Goal: Task Accomplishment & Management: Complete application form

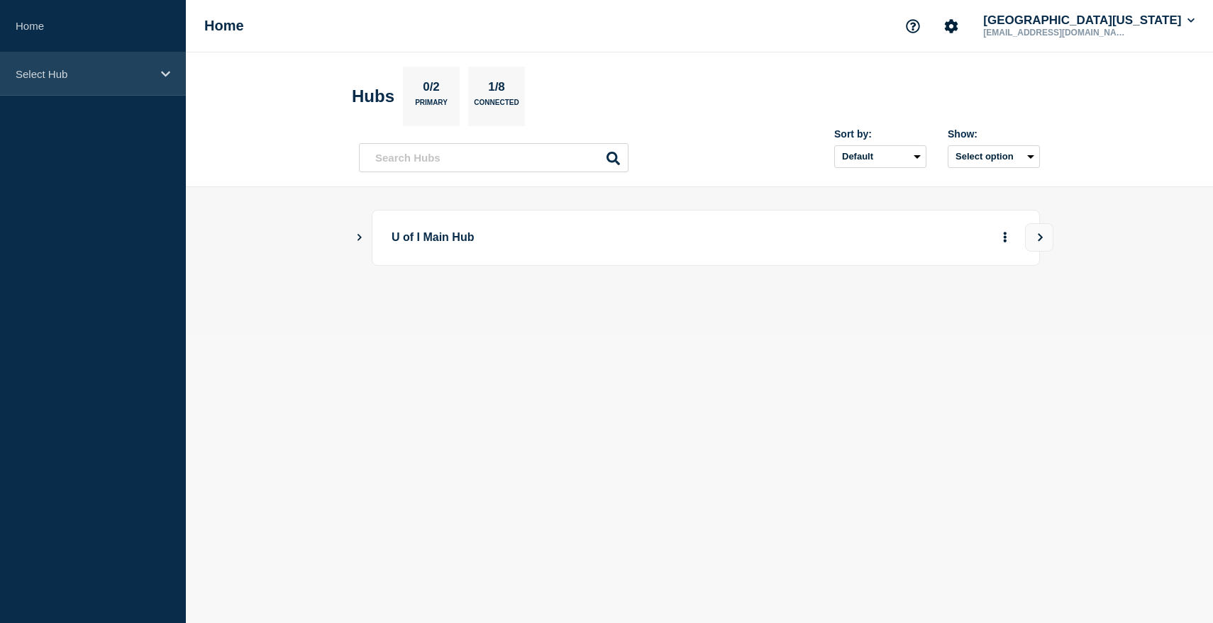
click at [126, 71] on p "Select Hub" at bounding box center [84, 74] width 136 height 12
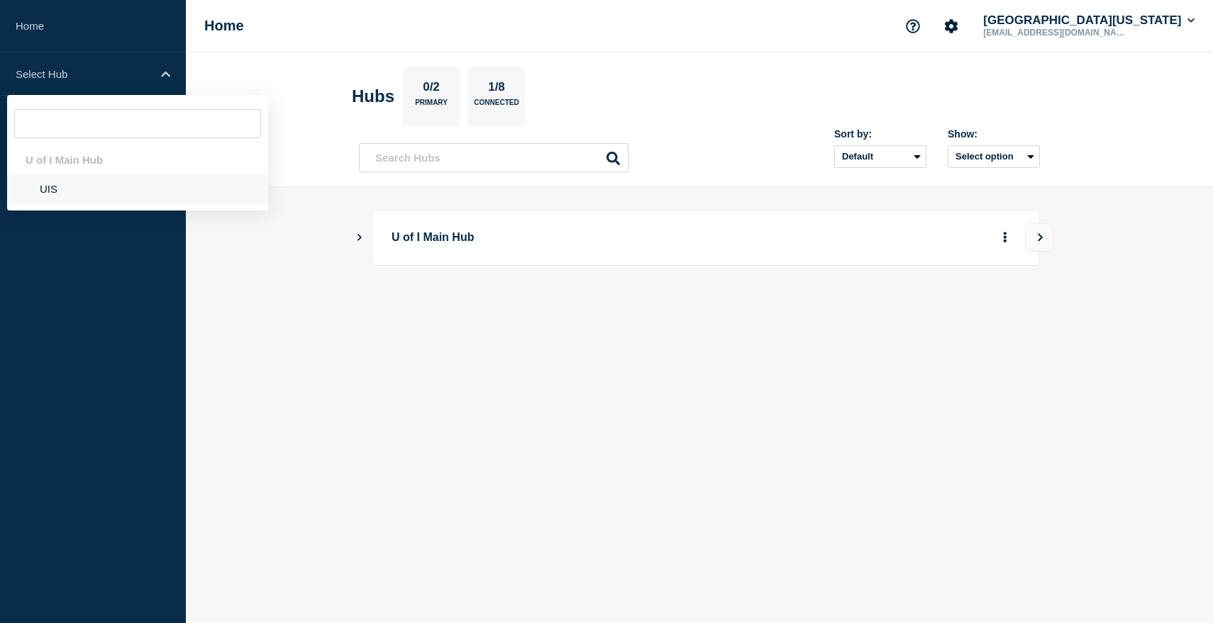
click at [54, 189] on li "UIS" at bounding box center [137, 188] width 261 height 29
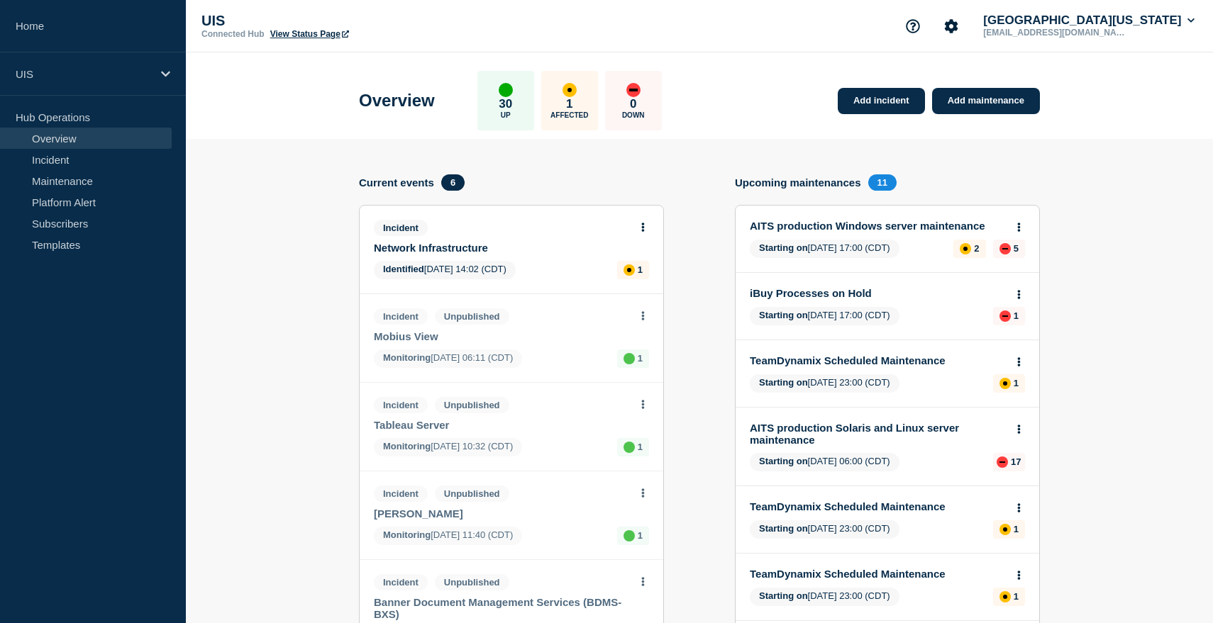
click at [504, 254] on link "Network Infrastructure" at bounding box center [502, 248] width 256 height 12
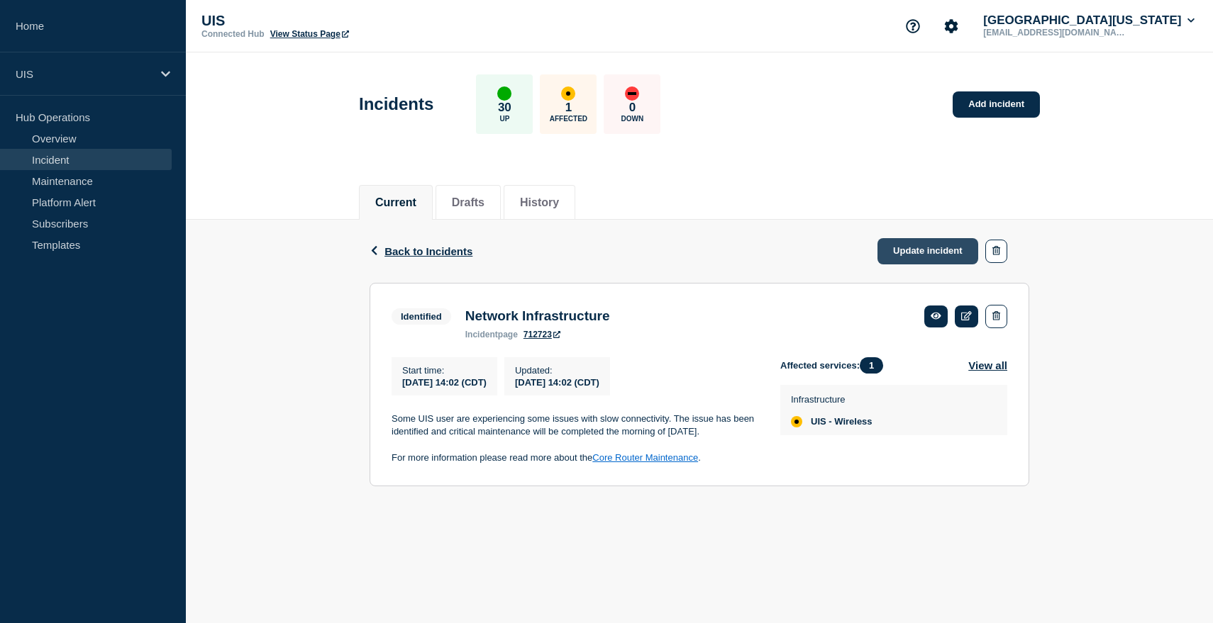
click at [938, 255] on link "Update incident" at bounding box center [927, 251] width 101 height 26
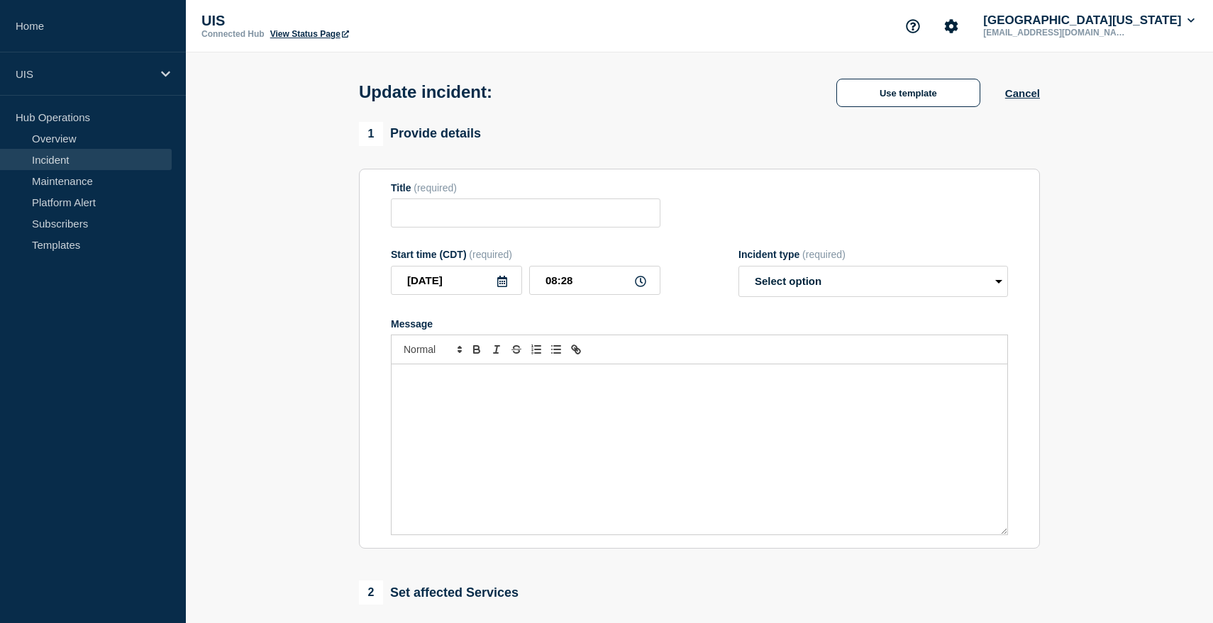
type input "Network Infrastructure"
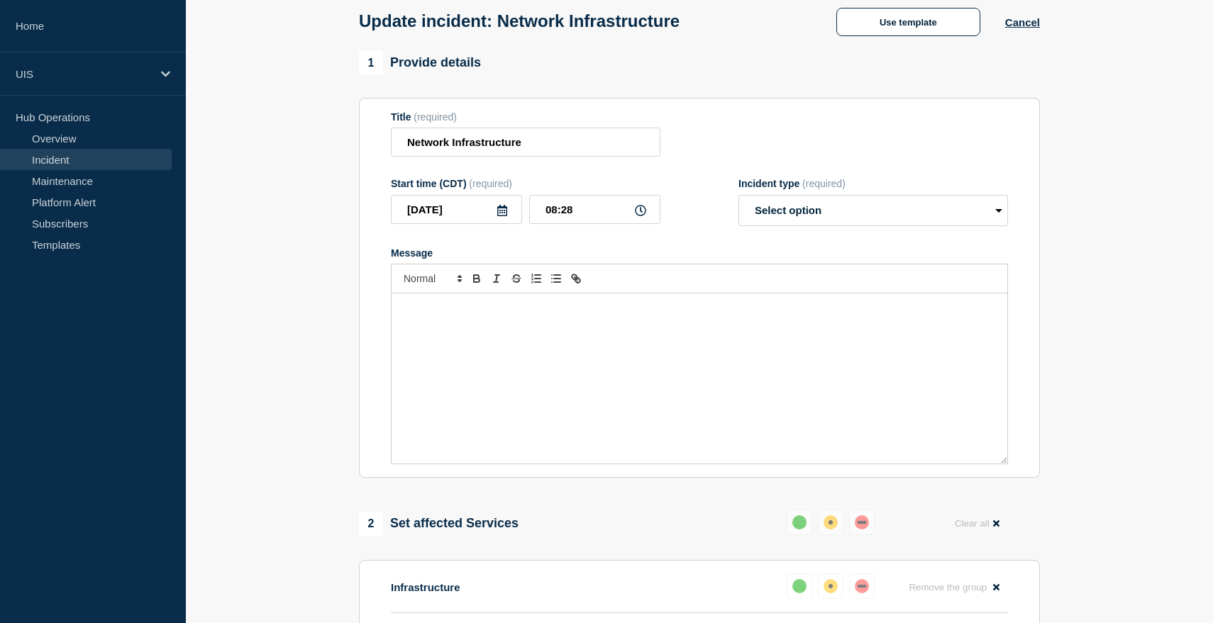
scroll to position [70, 0]
click at [845, 227] on select "Select option Investigating Identified Monitoring Resolved" at bounding box center [872, 211] width 269 height 31
select select "resolved"
click at [738, 206] on select "Select option Investigating Identified Monitoring Resolved" at bounding box center [872, 211] width 269 height 31
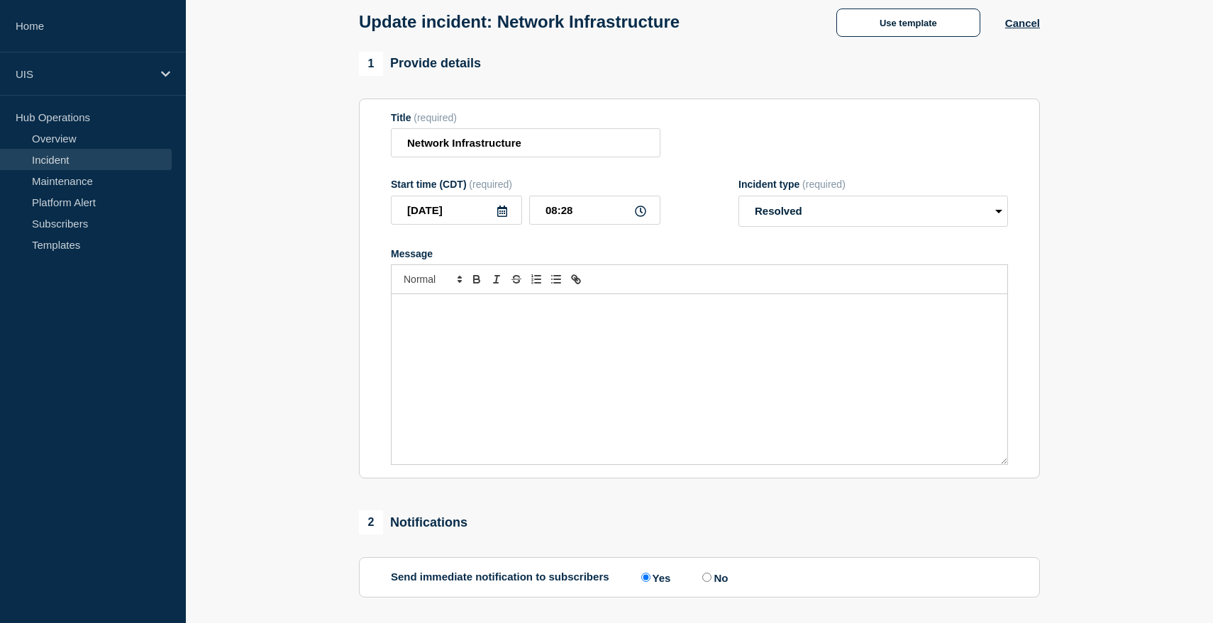
click at [716, 336] on div "Message" at bounding box center [699, 379] width 616 height 170
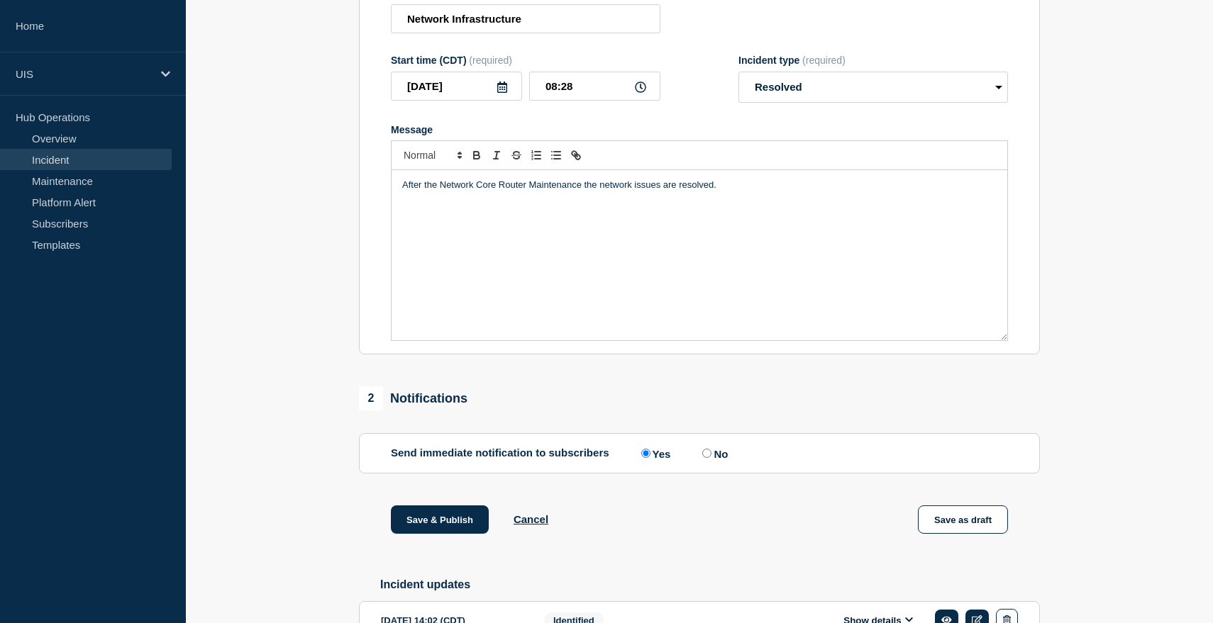
scroll to position [296, 0]
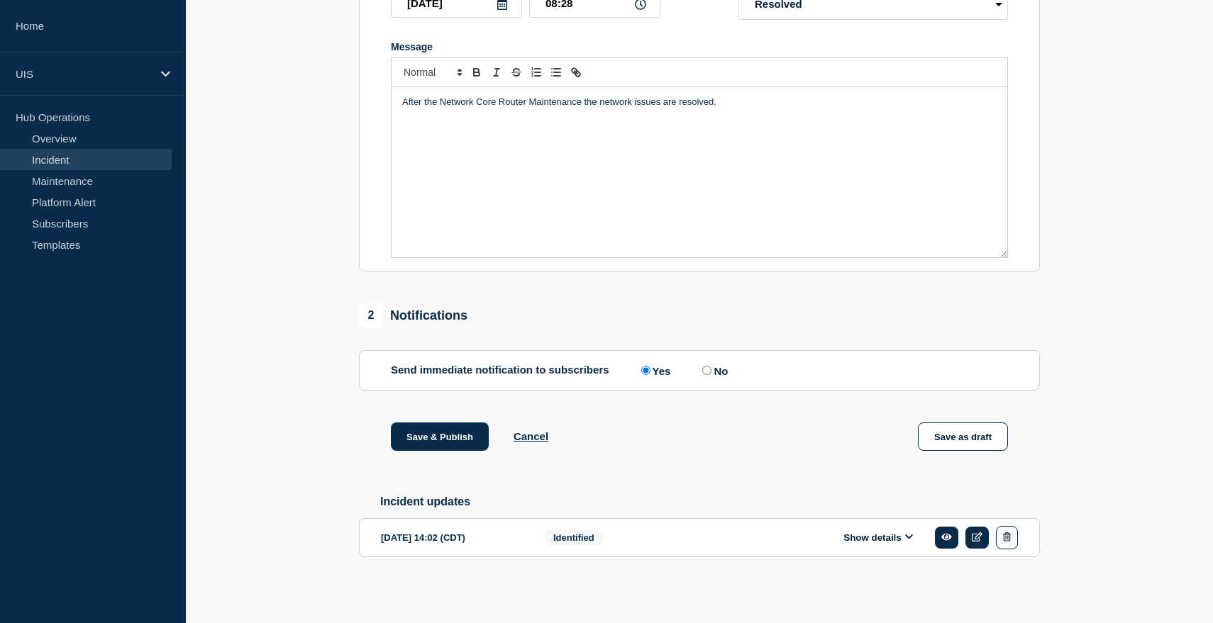
click at [707, 366] on input "No" at bounding box center [706, 370] width 9 height 9
radio input "true"
radio input "false"
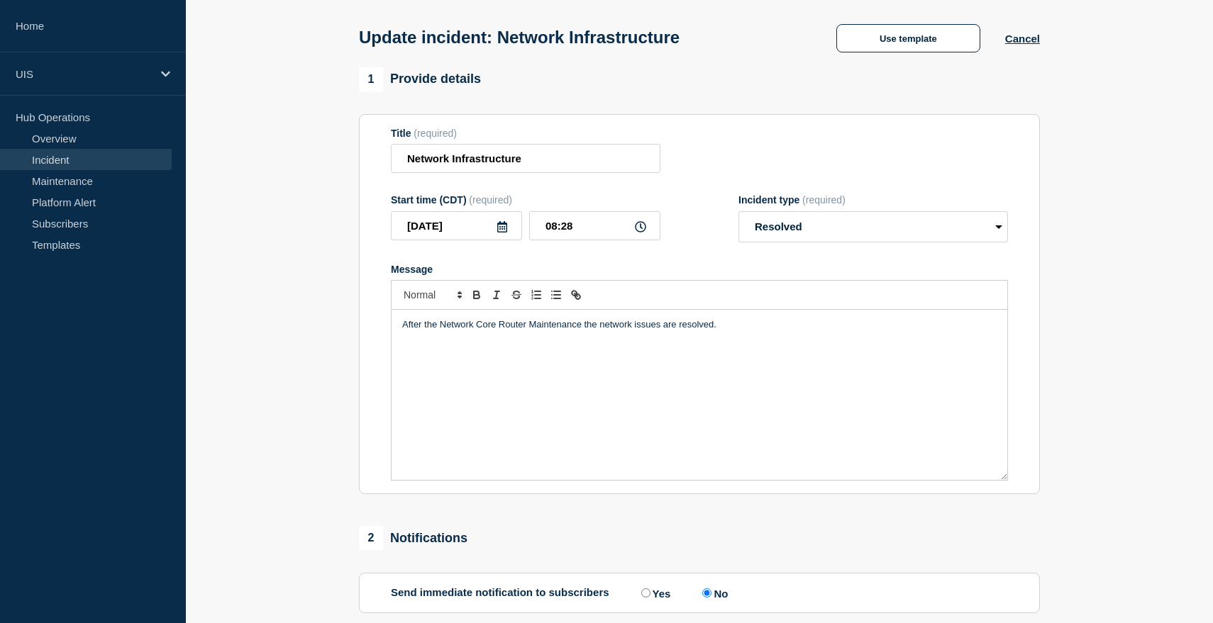
scroll to position [0, 0]
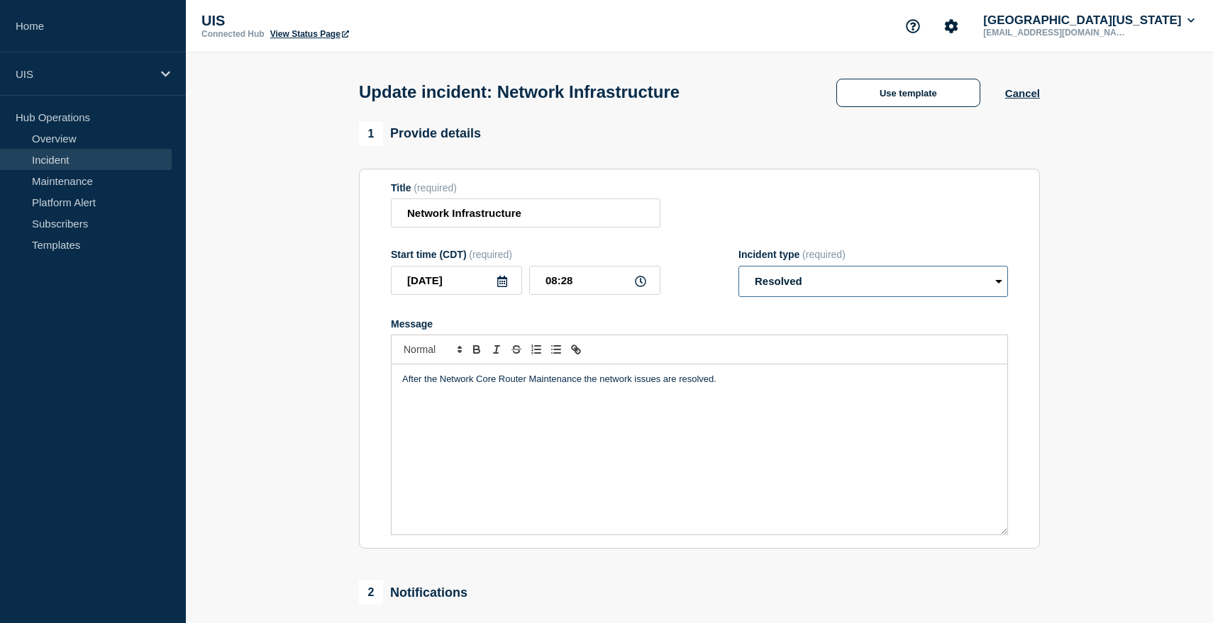
click at [822, 287] on select "Select option Investigating Identified Monitoring Resolved" at bounding box center [872, 281] width 269 height 31
click at [738, 276] on select "Select option Investigating Identified Monitoring Resolved" at bounding box center [872, 281] width 269 height 31
click at [822, 287] on select "Select option Investigating Identified Monitoring Resolved" at bounding box center [872, 281] width 269 height 31
click at [738, 276] on select "Select option Investigating Identified Monitoring Resolved" at bounding box center [872, 281] width 269 height 31
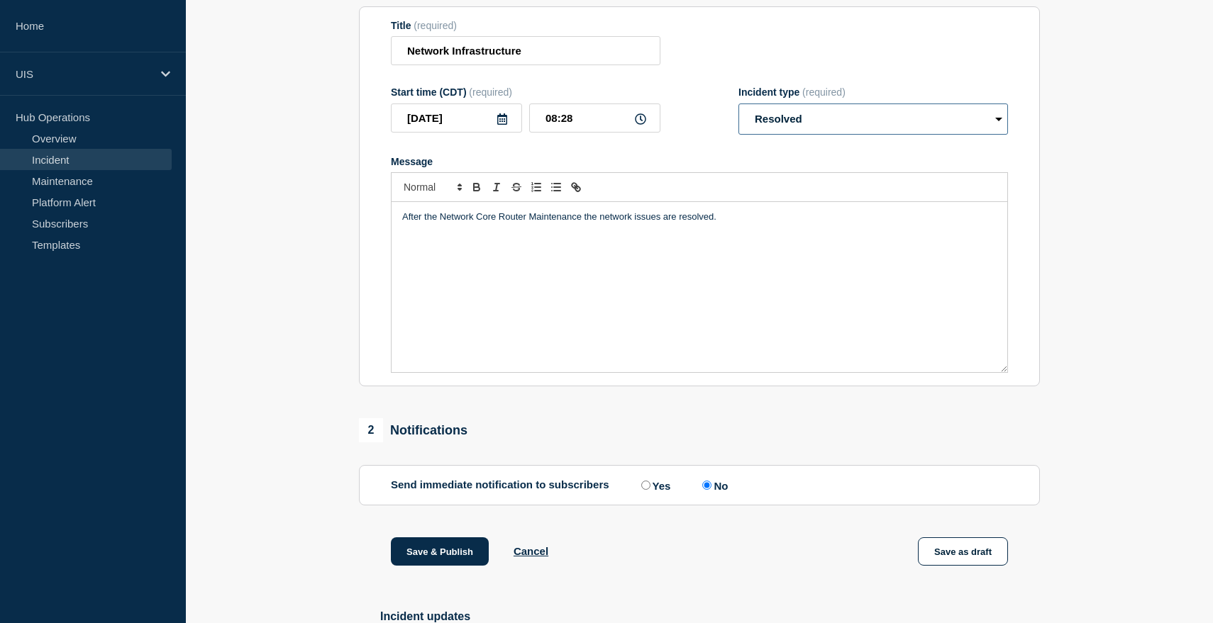
scroll to position [296, 0]
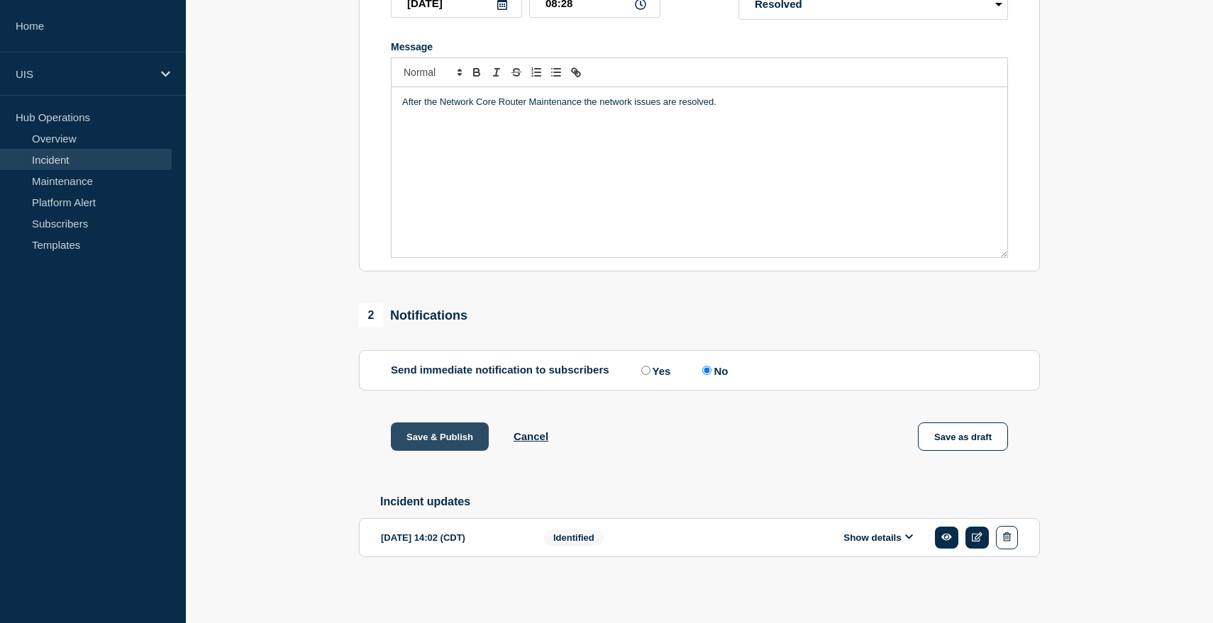
click at [461, 428] on button "Save & Publish" at bounding box center [440, 437] width 98 height 28
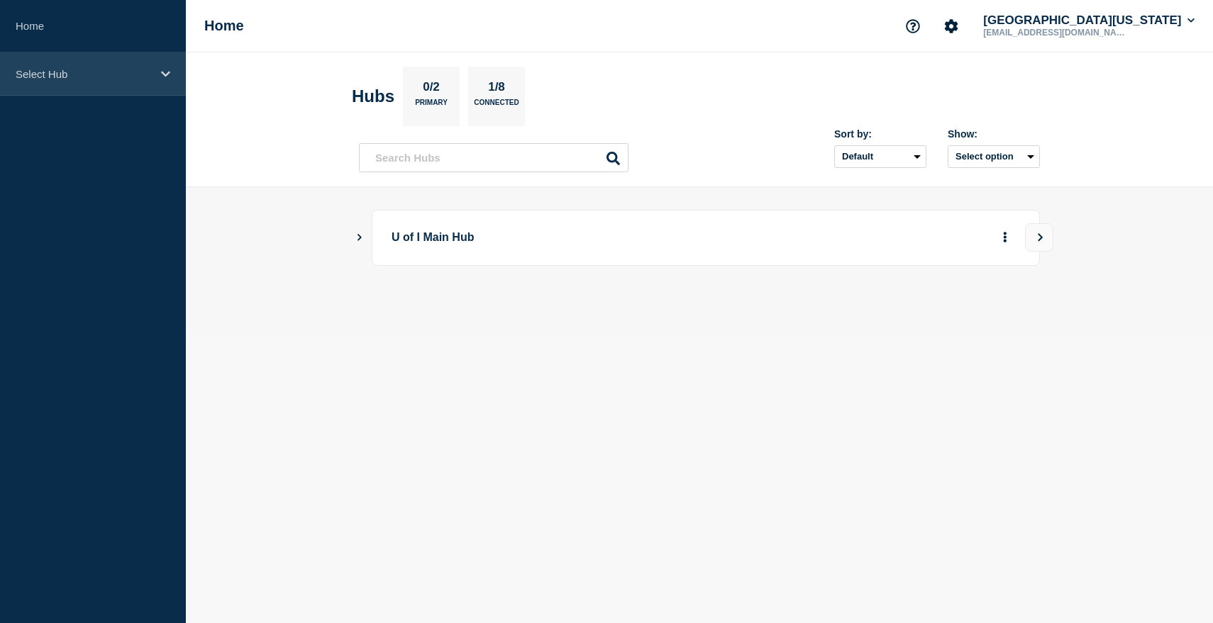
click at [177, 77] on div "Select Hub" at bounding box center [93, 73] width 186 height 43
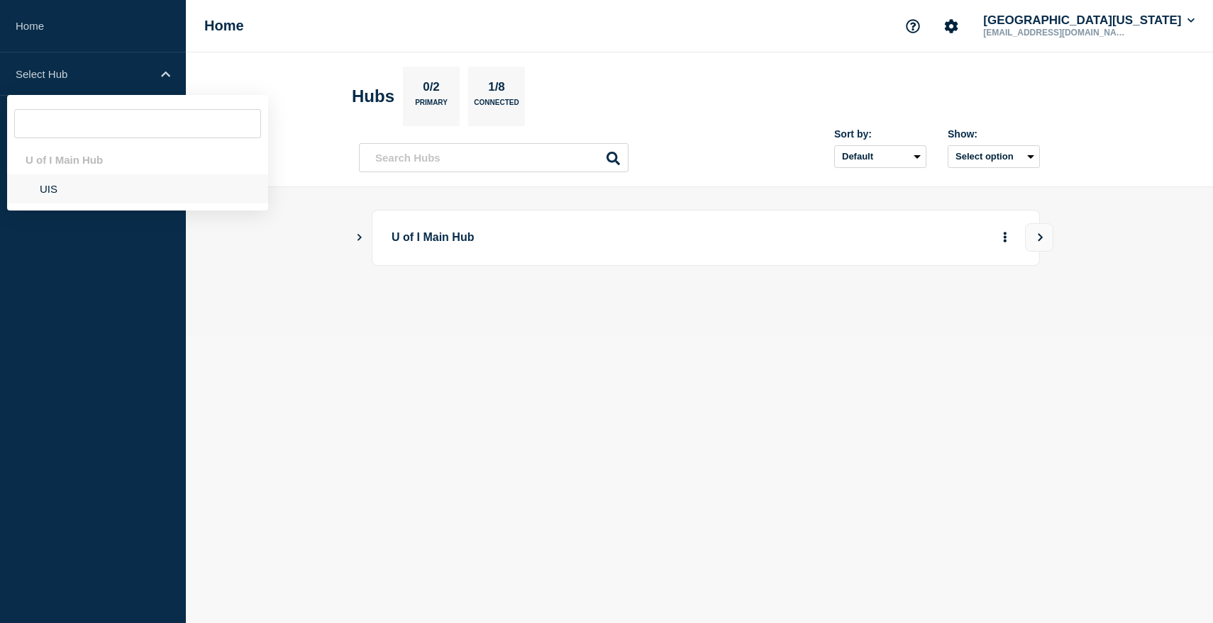
click at [67, 198] on li "UIS" at bounding box center [137, 188] width 261 height 29
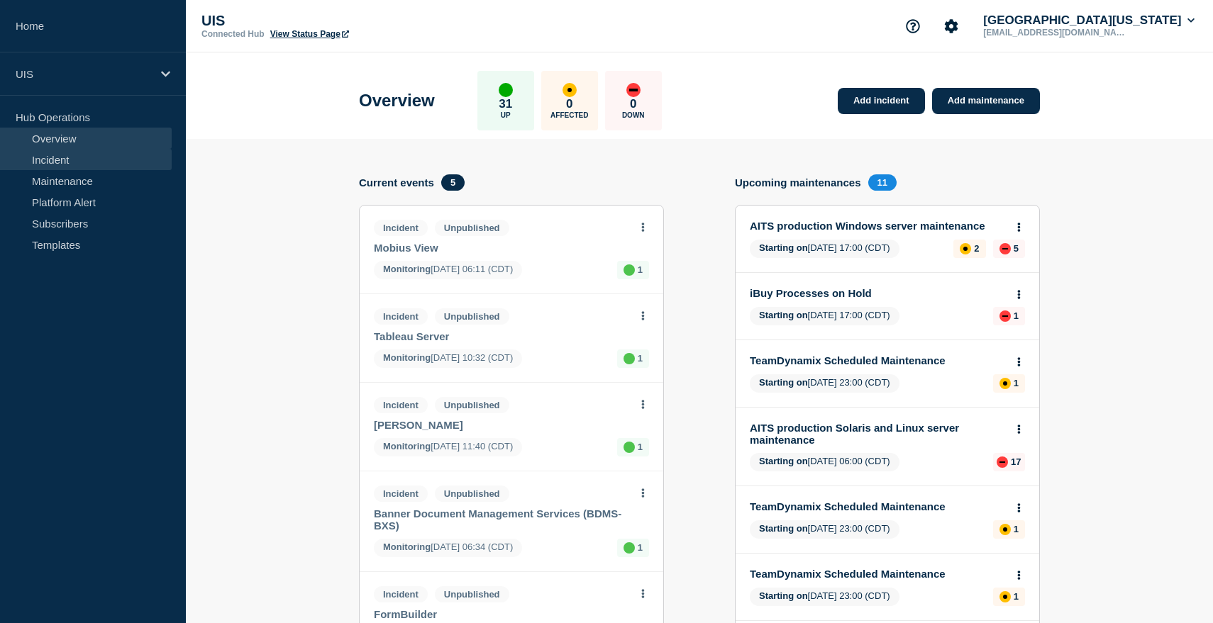
click at [96, 160] on link "Incident" at bounding box center [86, 159] width 172 height 21
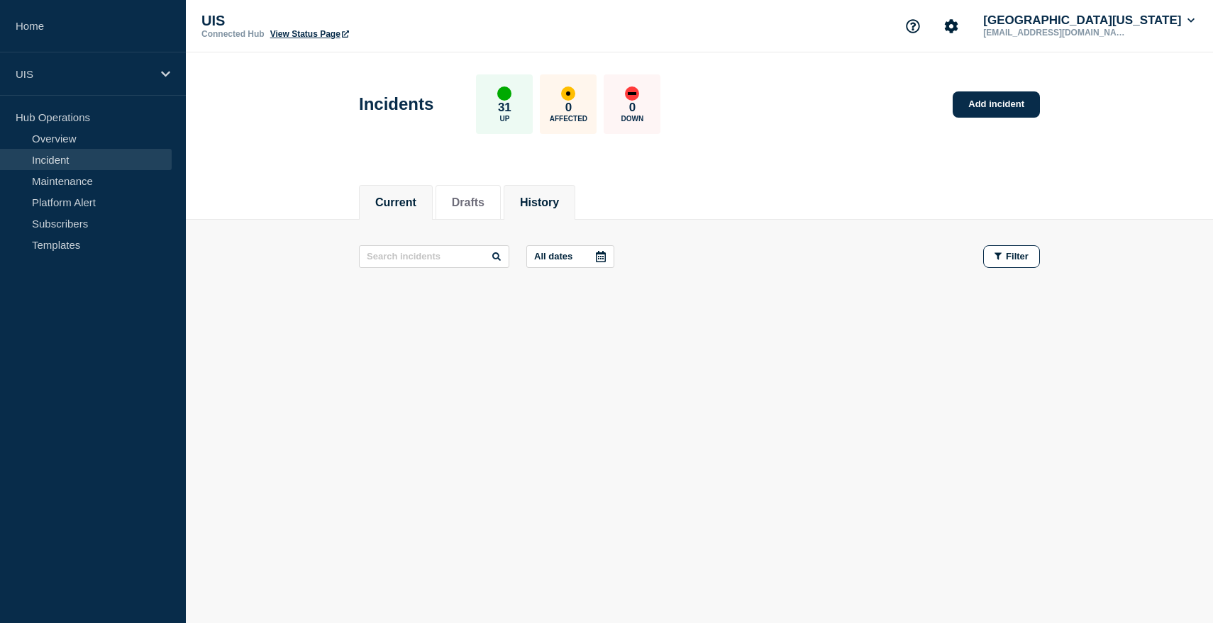
click at [556, 213] on li "History" at bounding box center [540, 202] width 72 height 35
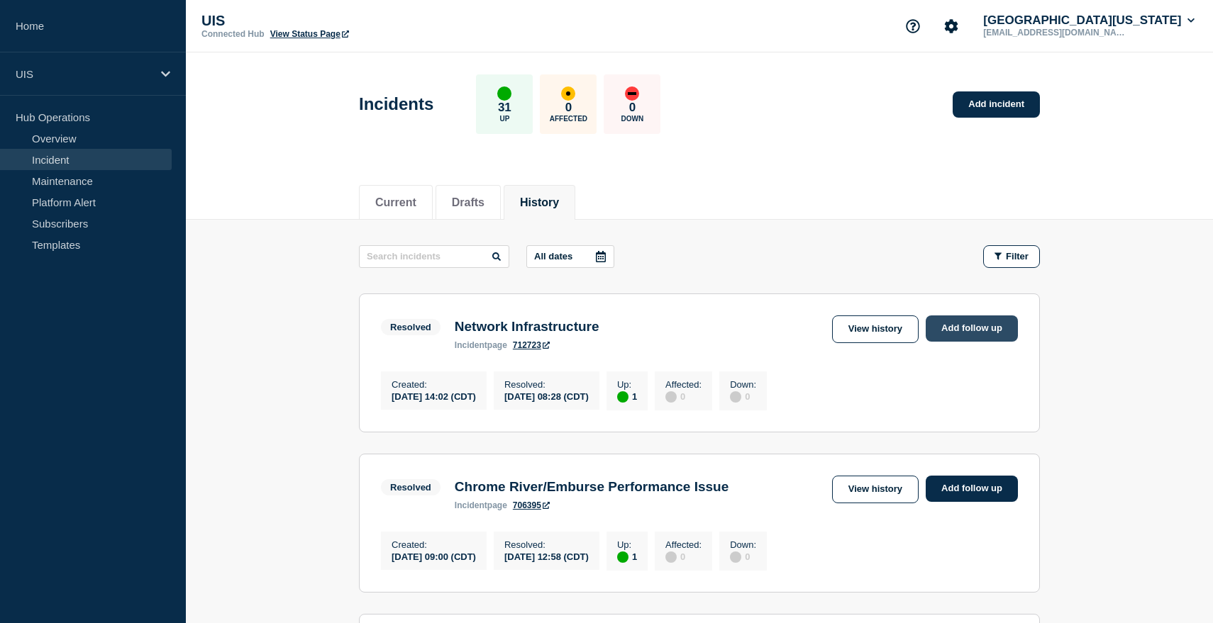
click at [966, 326] on link "Add follow up" at bounding box center [972, 329] width 92 height 26
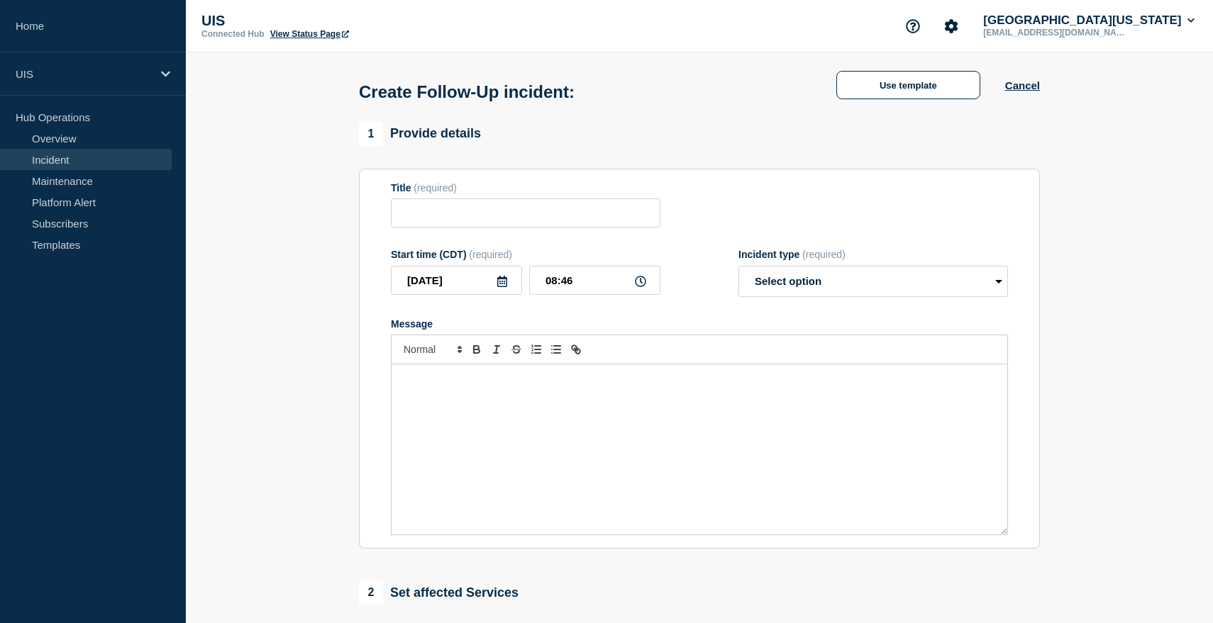
type input "Network Infrastructure"
click at [797, 287] on select "Select option Investigating Identified Monitoring Resolved" at bounding box center [872, 281] width 269 height 31
click at [738, 276] on select "Select option Investigating Identified Monitoring Resolved" at bounding box center [872, 281] width 269 height 31
click at [796, 293] on select "Select option Investigating Identified Monitoring Resolved" at bounding box center [872, 281] width 269 height 31
click at [738, 276] on select "Select option Investigating Identified Monitoring Resolved" at bounding box center [872, 281] width 269 height 31
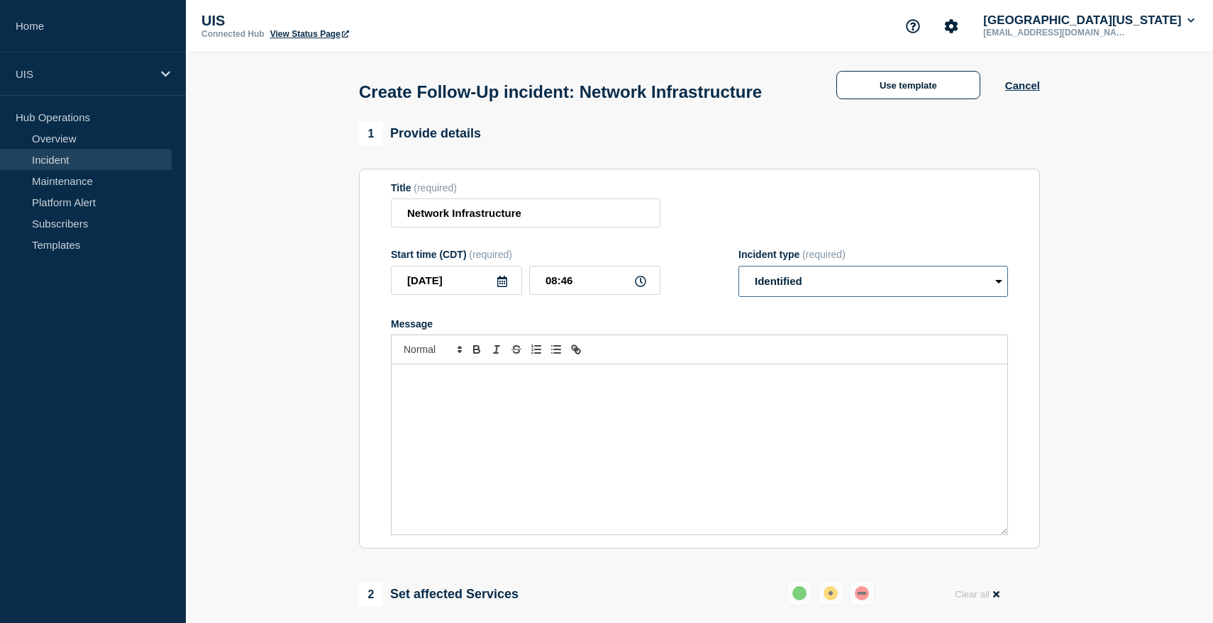
click at [791, 295] on select "Select option Investigating Identified Monitoring Resolved" at bounding box center [872, 281] width 269 height 31
select select "monitoring"
click at [738, 276] on select "Select option Investigating Identified Monitoring Resolved" at bounding box center [872, 281] width 269 height 31
click at [561, 420] on div "Message" at bounding box center [699, 450] width 616 height 170
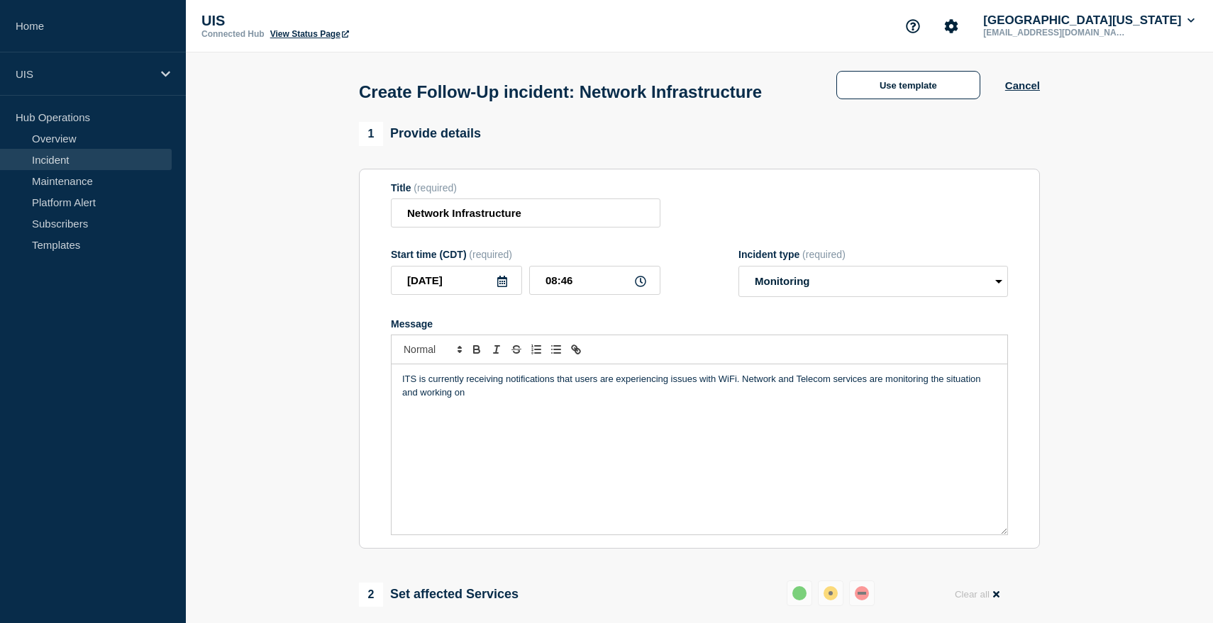
click at [863, 270] on div "Incident type (required) Select option Investigating Identified Monitoring Reso…" at bounding box center [872, 273] width 269 height 48
click at [863, 287] on select "Select option Investigating Identified Monitoring Resolved" at bounding box center [872, 281] width 269 height 31
select select "investigating"
click at [738, 276] on select "Select option Investigating Identified Monitoring Resolved" at bounding box center [872, 281] width 269 height 31
click at [591, 416] on div "ITS is currently receiving notifications that users are experiencing issues wit…" at bounding box center [699, 450] width 616 height 170
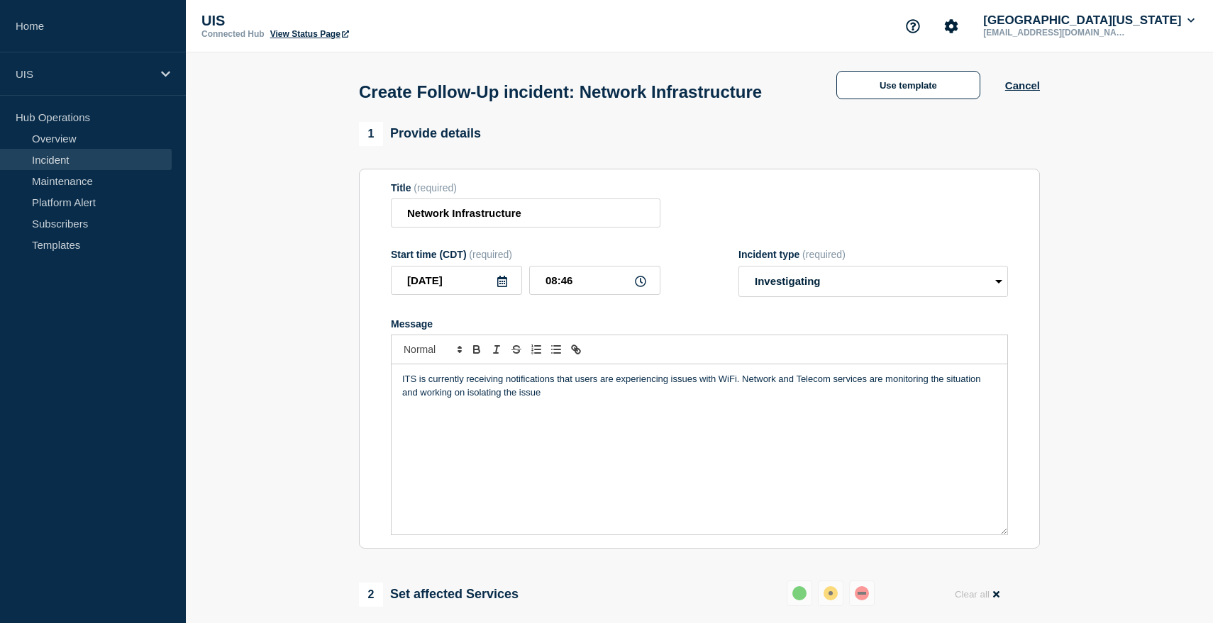
click at [743, 389] on p "ITS is currently receiving notifications that users are experiencing issues wit…" at bounding box center [699, 386] width 594 height 26
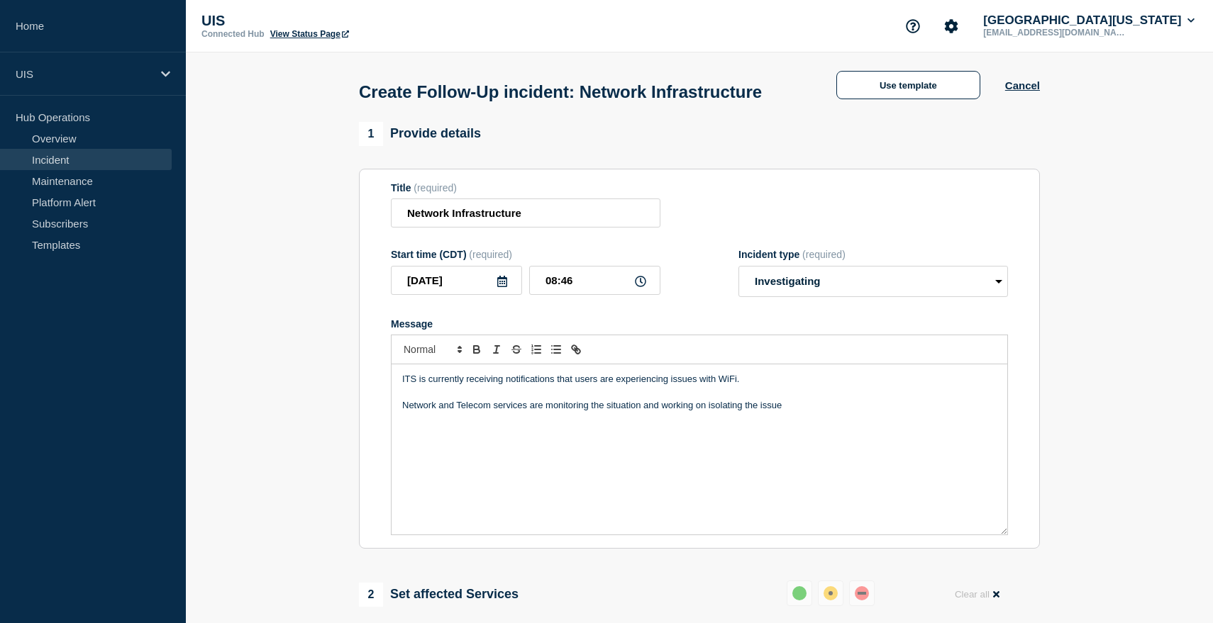
click at [803, 412] on p "Network and Telecom services are monitoring the situation and working on isolat…" at bounding box center [699, 405] width 594 height 13
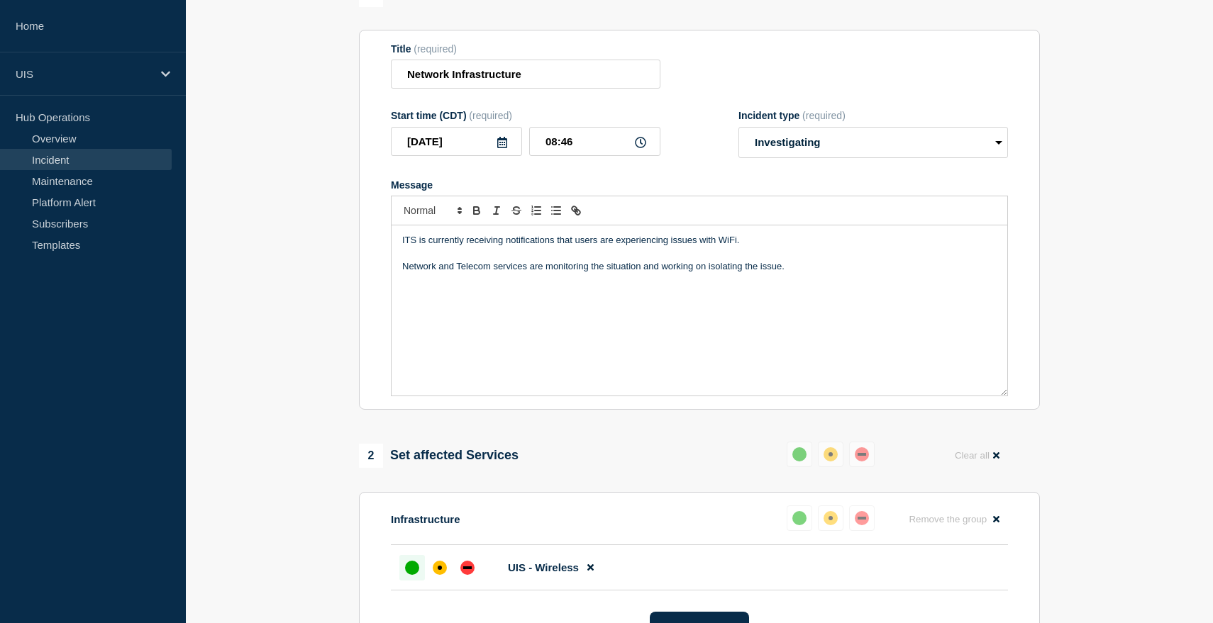
scroll to position [158, 0]
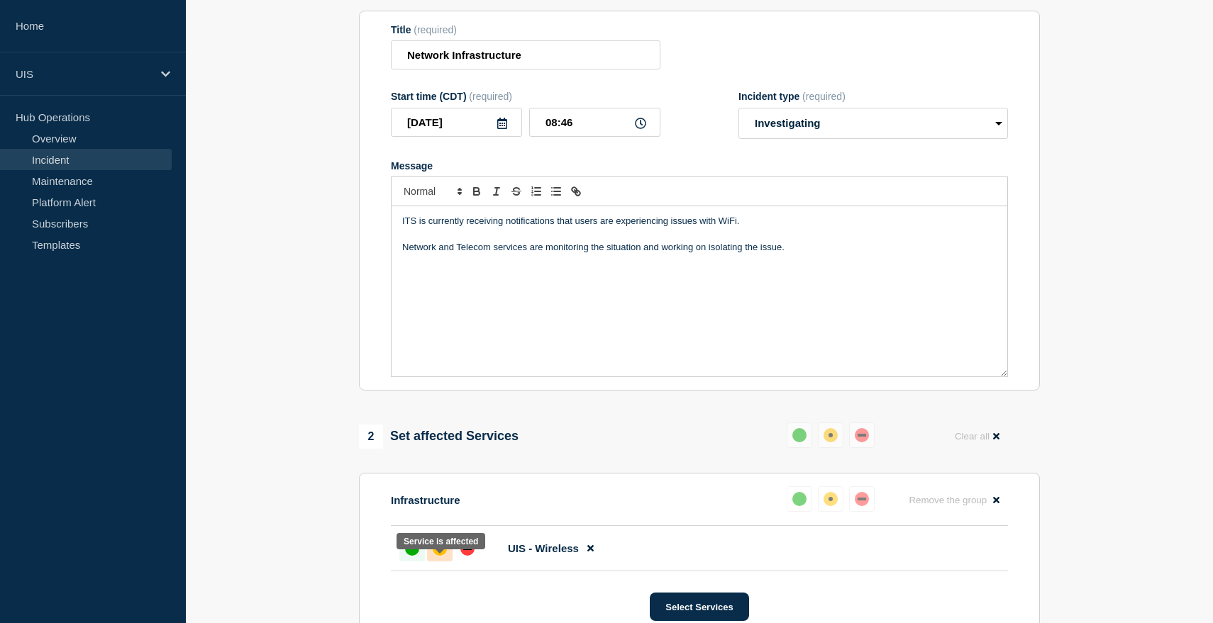
click at [438, 551] on div "affected" at bounding box center [440, 549] width 4 height 4
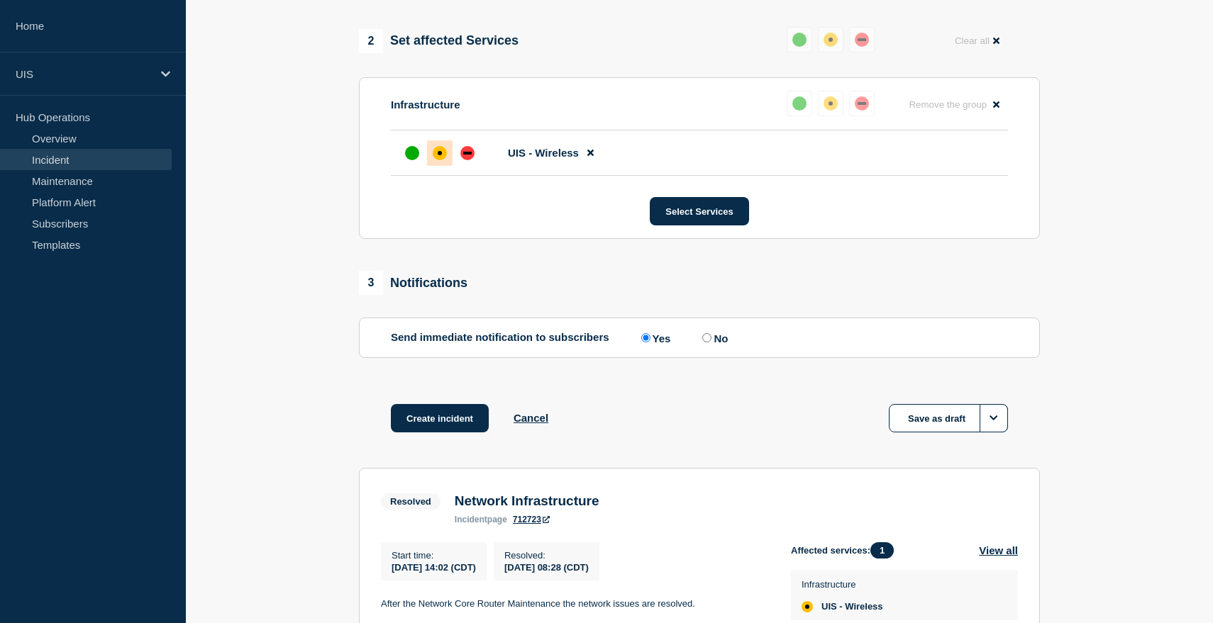
scroll to position [555, 0]
click at [704, 342] on input "No" at bounding box center [706, 337] width 9 height 9
radio input "true"
radio input "false"
click at [454, 432] on button "Create incident" at bounding box center [440, 418] width 98 height 28
